Goal: Feedback & Contribution: Leave review/rating

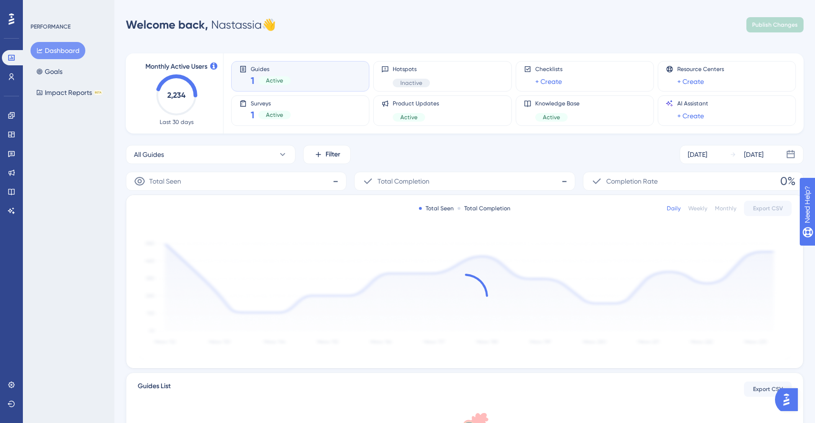
click at [73, 169] on div "PERFORMANCE Dashboard Goals Impact Reports BETA" at bounding box center [69, 211] width 92 height 423
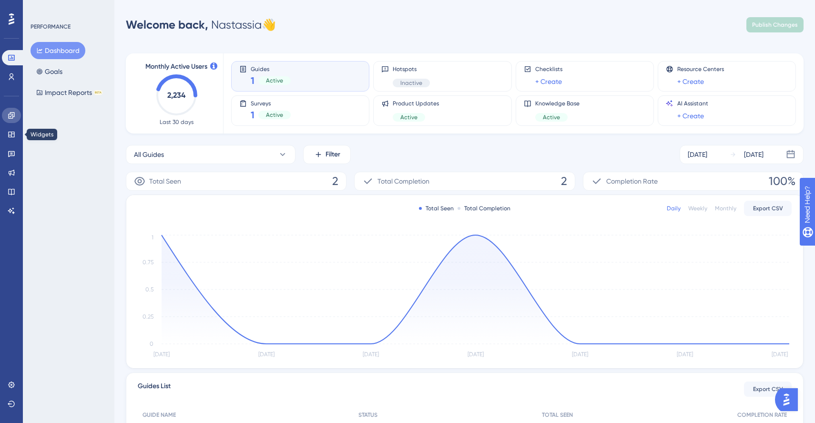
click at [10, 113] on icon at bounding box center [11, 115] width 6 height 6
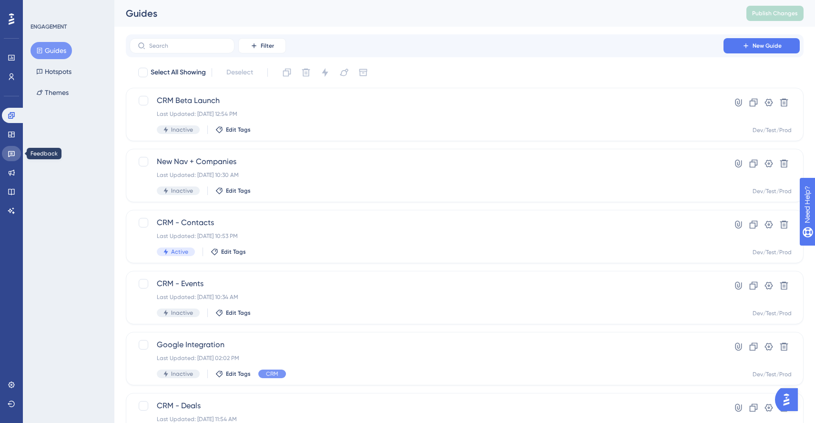
click at [10, 155] on icon at bounding box center [11, 154] width 7 height 6
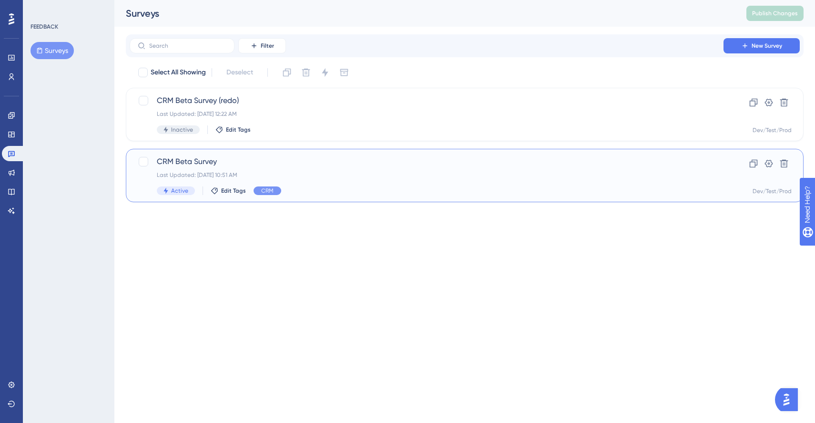
click at [259, 160] on span "CRM Beta Survey" at bounding box center [427, 161] width 540 height 11
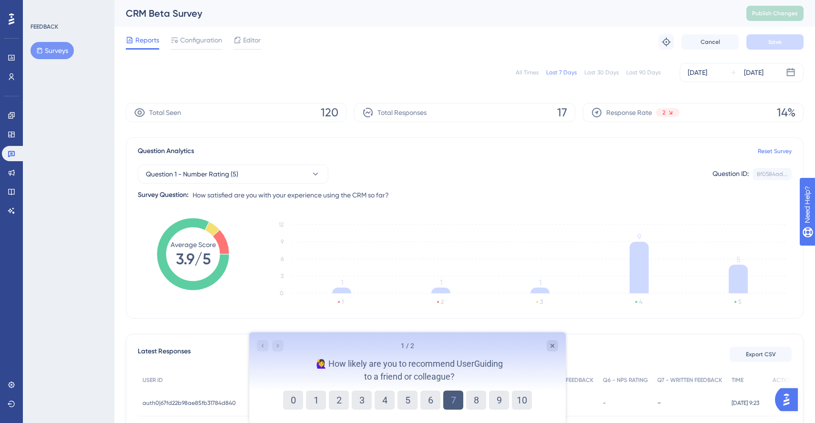
click at [456, 397] on button "7" at bounding box center [453, 400] width 20 height 19
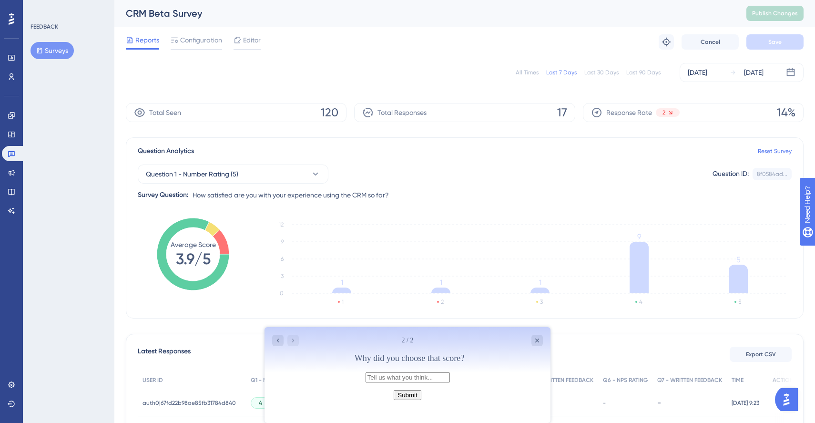
click at [427, 381] on label at bounding box center [408, 377] width 84 height 8
click at [427, 382] on input "text" at bounding box center [408, 377] width 84 height 10
click at [535, 337] on icon "Close survey" at bounding box center [538, 341] width 8 height 8
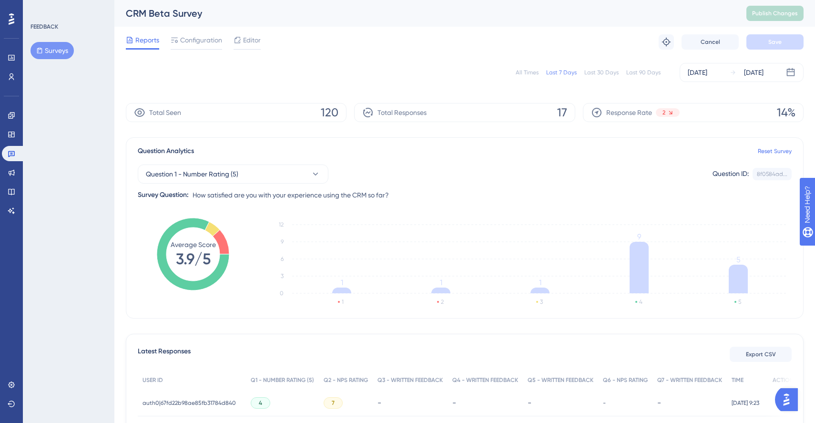
click at [602, 72] on div "Last 30 Days" at bounding box center [602, 73] width 34 height 8
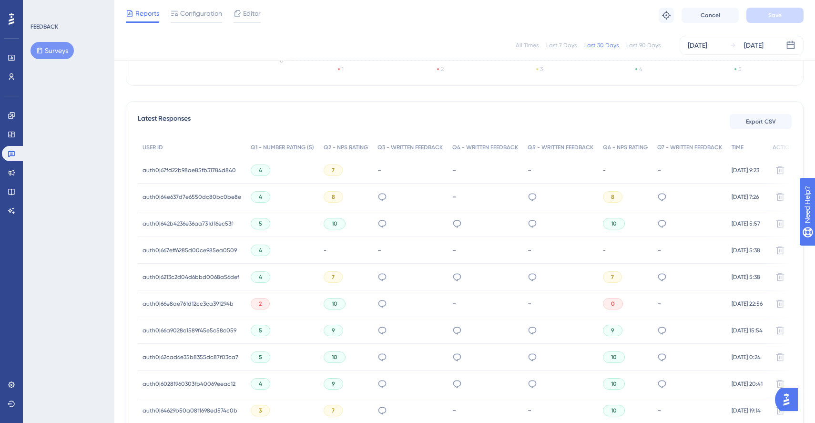
scroll to position [228, 0]
click at [260, 170] on div "4" at bounding box center [261, 170] width 20 height 11
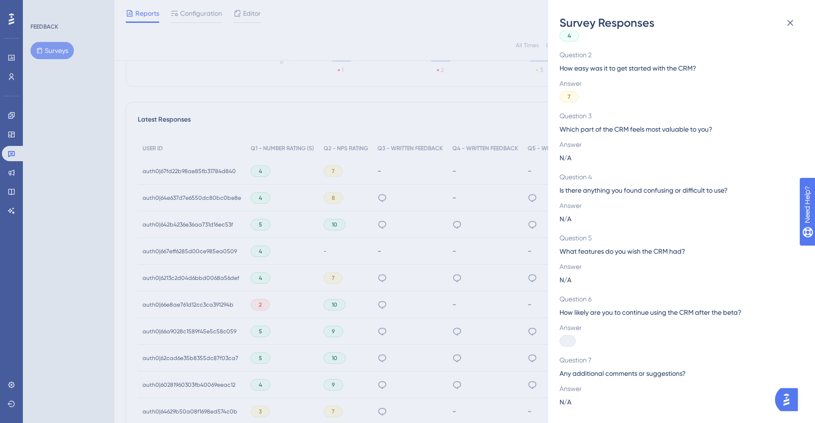
scroll to position [0, 0]
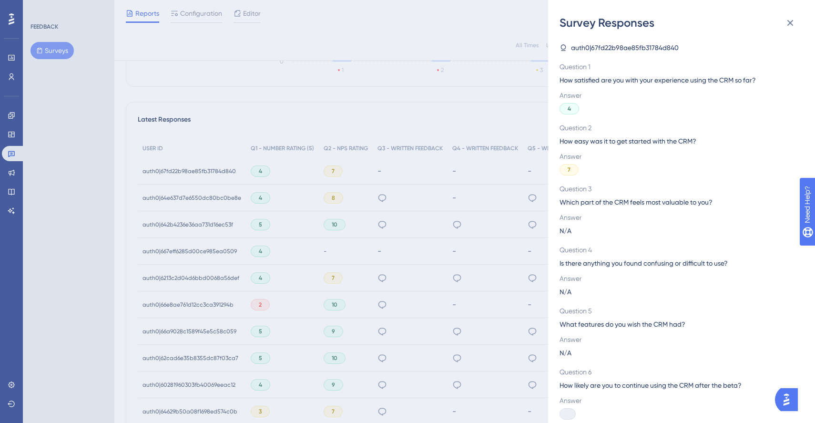
click at [413, 209] on div "Survey Responses auth0|67fd22b98ae85fb31784d840 Question 1 How satisfied are yo…" at bounding box center [407, 211] width 815 height 423
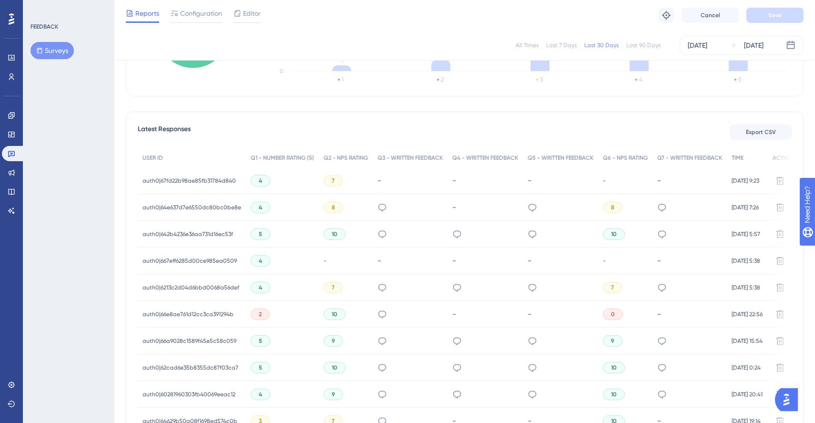
scroll to position [216, 0]
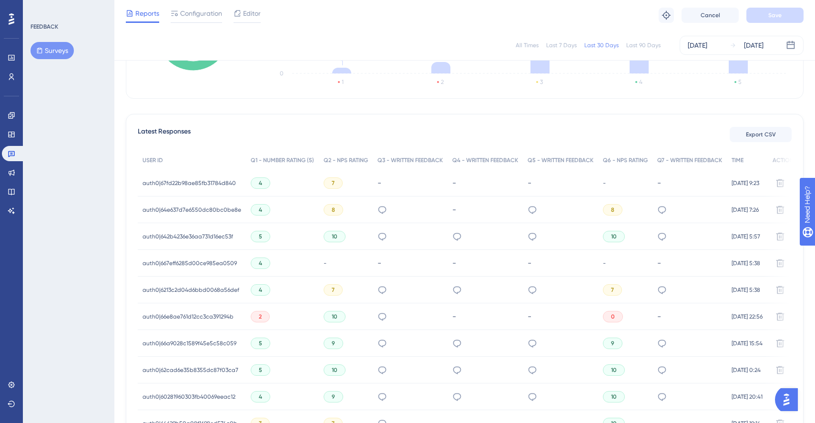
click at [182, 181] on span "auth0|67fd22b98ae85fb31784d840" at bounding box center [189, 183] width 93 height 8
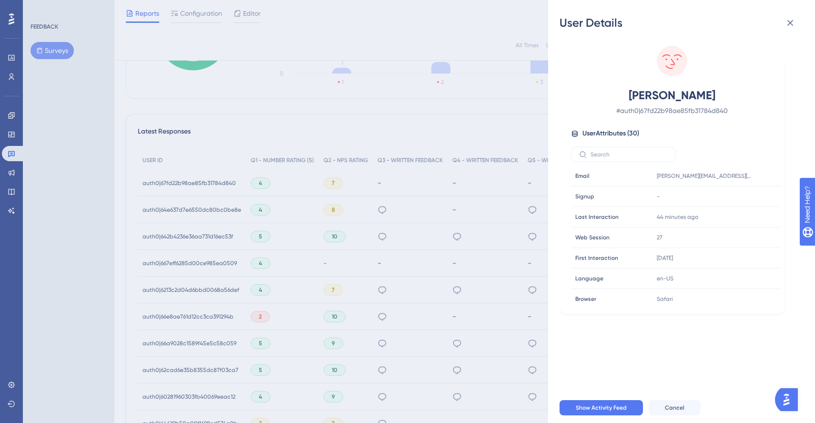
click at [206, 205] on div "User Details Anna Mudd # auth0|67fd22b98ae85fb31784d840 User Attributes ( 30 ) …" at bounding box center [407, 211] width 815 height 423
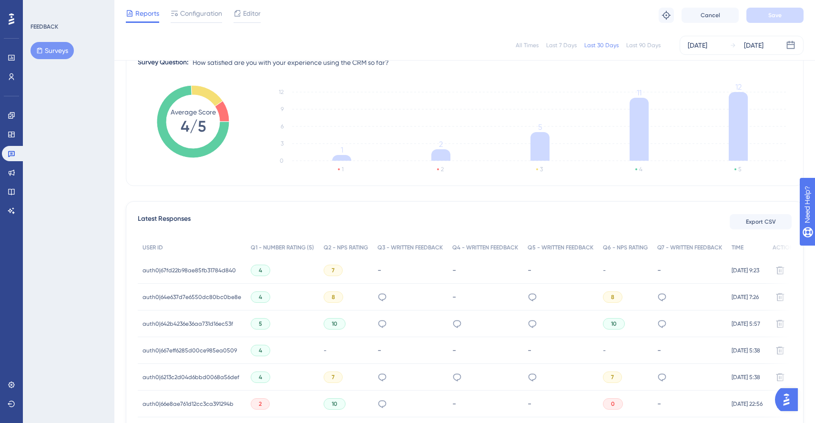
scroll to position [140, 0]
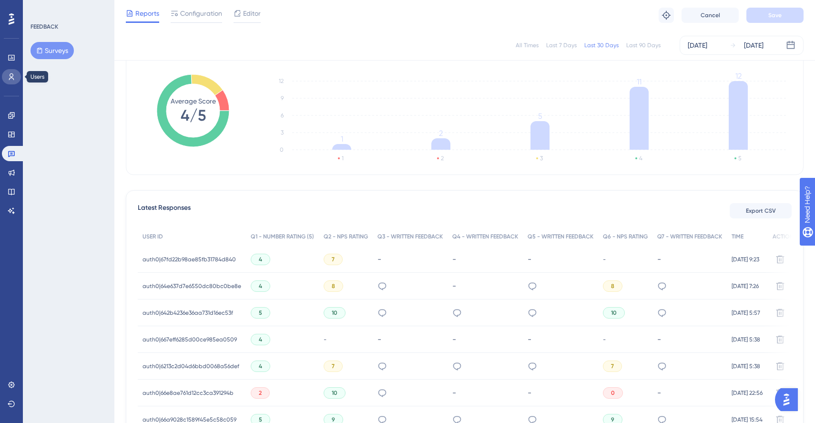
click at [10, 74] on icon at bounding box center [12, 77] width 8 height 8
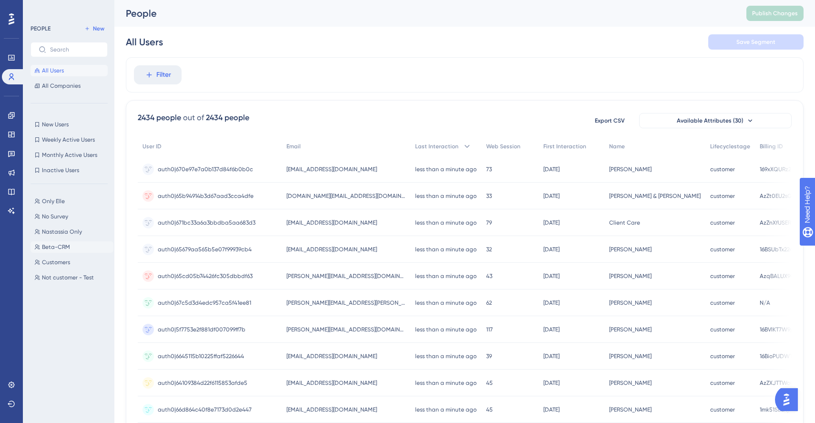
click at [59, 244] on span "Beta-CRM" at bounding box center [56, 247] width 28 height 8
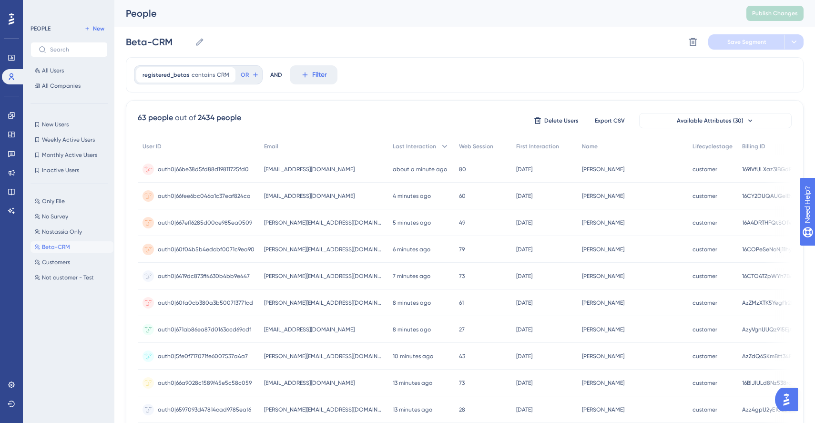
click at [206, 168] on span "auth0|66be38d5fd88d19811725fd0" at bounding box center [203, 169] width 91 height 8
click at [181, 220] on div at bounding box center [455, 242] width 720 height 354
click at [14, 380] on link at bounding box center [11, 384] width 19 height 15
